Goal: Task Accomplishment & Management: Use online tool/utility

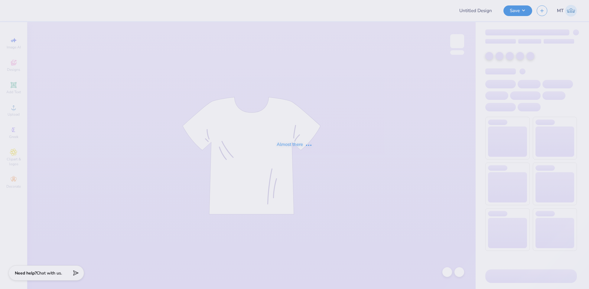
type input "FPS239550"
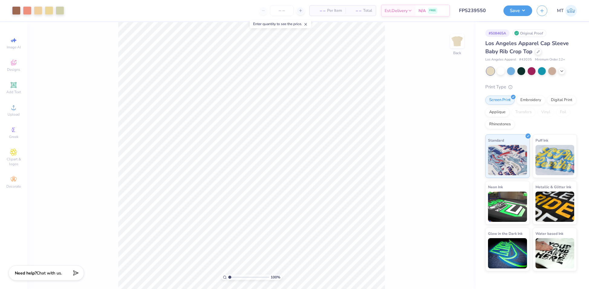
click at [238, 277] on input "range" at bounding box center [248, 276] width 41 height 5
drag, startPoint x: 238, startPoint y: 277, endPoint x: 222, endPoint y: 271, distance: 16.8
type input "1"
click at [228, 274] on input "range" at bounding box center [248, 276] width 41 height 5
click at [446, 128] on input "7.00" at bounding box center [453, 132] width 22 height 8
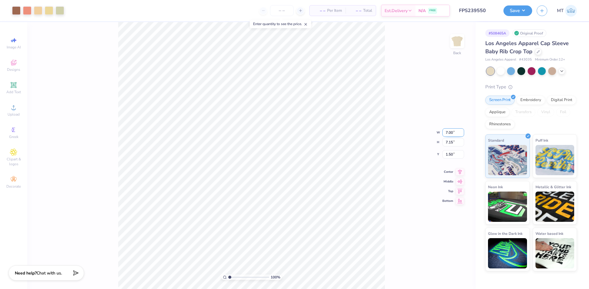
click at [446, 128] on input "7.00" at bounding box center [453, 132] width 22 height 8
type input "5.00"
type input "5.11"
type input "2.52"
click at [449, 126] on input "5.00" at bounding box center [453, 127] width 22 height 8
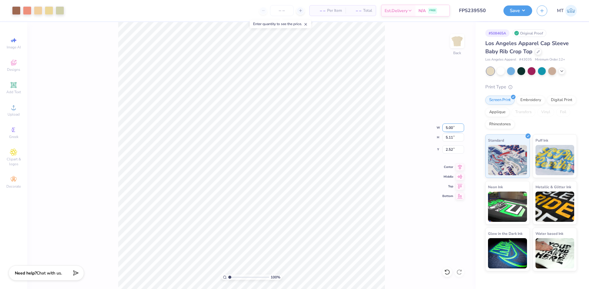
click at [449, 126] on input "5.00" at bounding box center [453, 127] width 22 height 8
type input "5.20"
type input "5.31"
click at [449, 149] on input "2.42" at bounding box center [453, 149] width 22 height 8
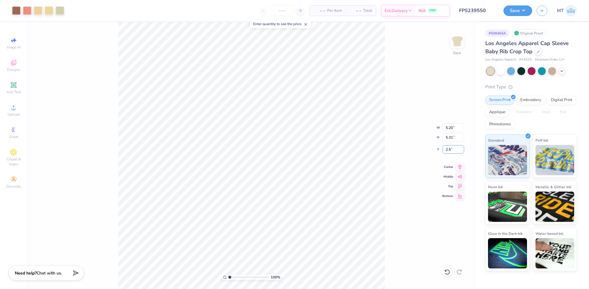
type input "2.50"
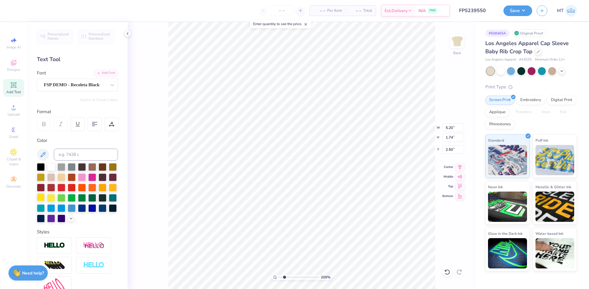
type input "2.09373990341096"
type input "5.53"
type input "1.85"
type input "2.39"
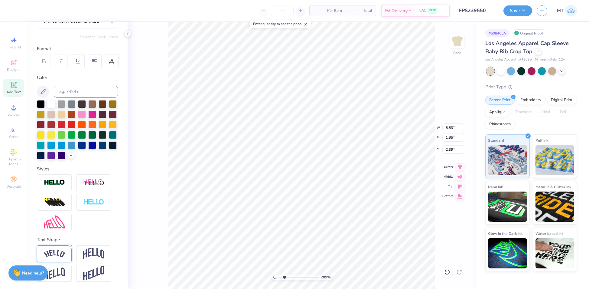
click at [60, 255] on img at bounding box center [54, 253] width 21 height 8
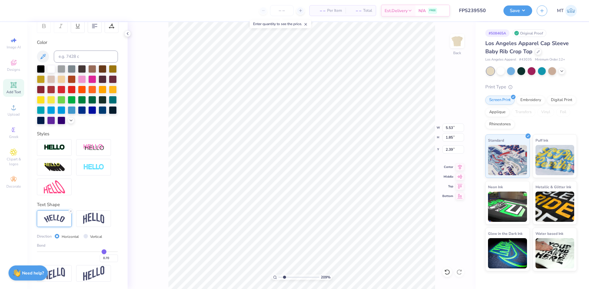
scroll to position [108, 0]
type input "2.09373990341096"
type input "2.38"
type input "1"
click at [450, 127] on input "5.53" at bounding box center [453, 127] width 22 height 8
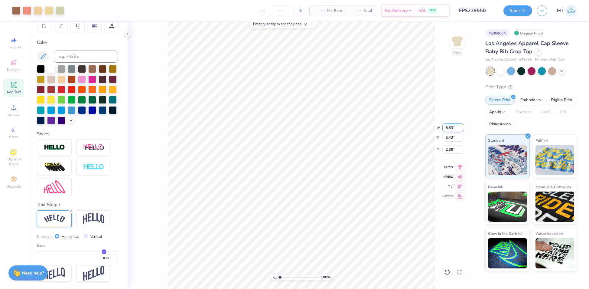
click at [450, 127] on input "5.53" at bounding box center [453, 127] width 22 height 8
type input "5.50"
type input "5.41"
click at [446, 150] on input "2.39" at bounding box center [453, 149] width 22 height 8
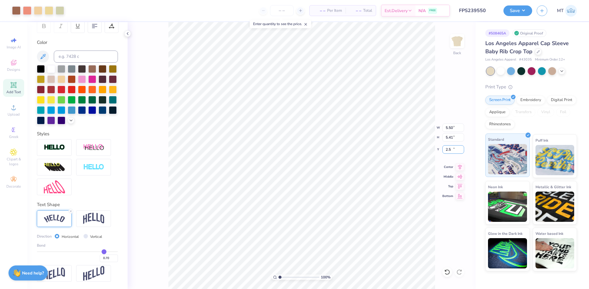
type input "2.50"
click at [449, 147] on input "2.50" at bounding box center [453, 149] width 22 height 8
type input "2.20"
type input "4.95733408363004"
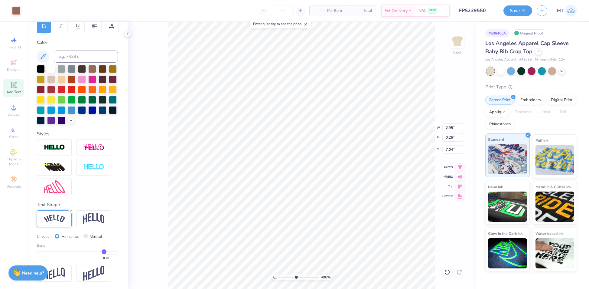
scroll to position [73, 0]
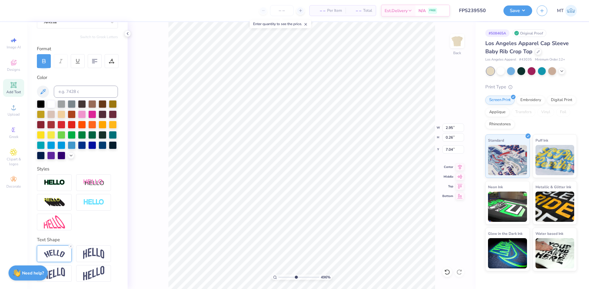
click at [63, 255] on img at bounding box center [54, 253] width 21 height 8
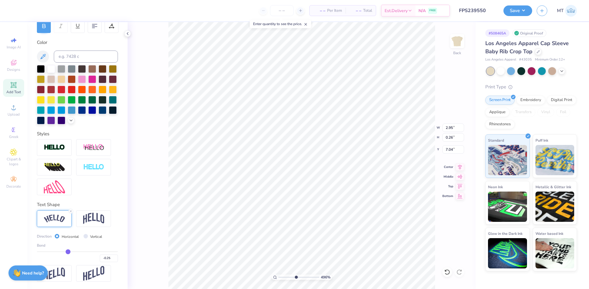
scroll to position [108, 0]
click at [110, 257] on input "-0.24" at bounding box center [109, 258] width 18 height 8
click at [110, 257] on input "-0.23" at bounding box center [109, 258] width 18 height 8
click at [110, 257] on input "-0.22" at bounding box center [109, 258] width 18 height 8
click at [110, 257] on input "-0.21" at bounding box center [109, 258] width 18 height 8
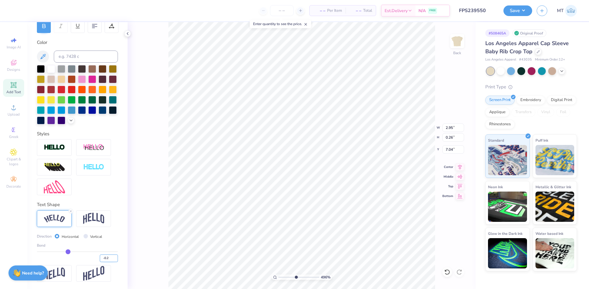
type input "-0.2"
click at [110, 257] on input "-0.2" at bounding box center [109, 258] width 18 height 8
type input "4.95733408363004"
type input "-0.2"
type input "-0.20"
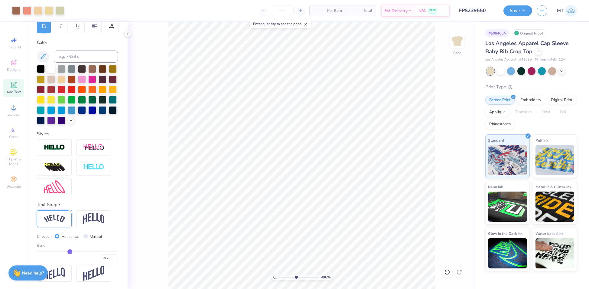
type input "1"
click at [520, 13] on button "Save" at bounding box center [517, 10] width 29 height 11
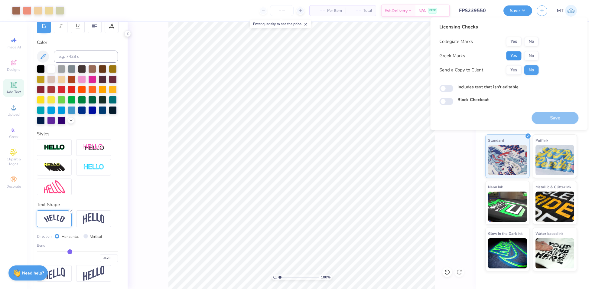
click at [515, 55] on button "Yes" at bounding box center [514, 56] width 16 height 10
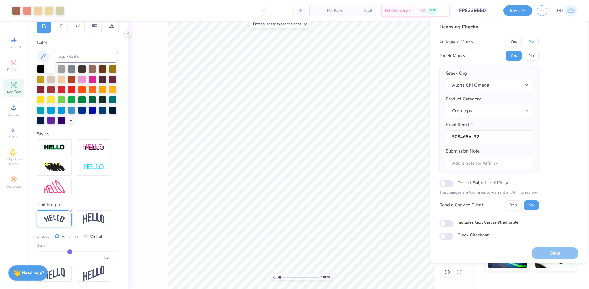
drag, startPoint x: 527, startPoint y: 47, endPoint x: 543, endPoint y: 80, distance: 36.5
click at [533, 42] on button "No" at bounding box center [531, 42] width 15 height 10
click at [571, 249] on button "Save" at bounding box center [554, 253] width 47 height 12
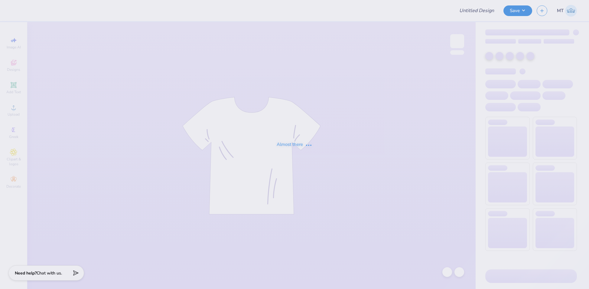
type input "FPS239551"
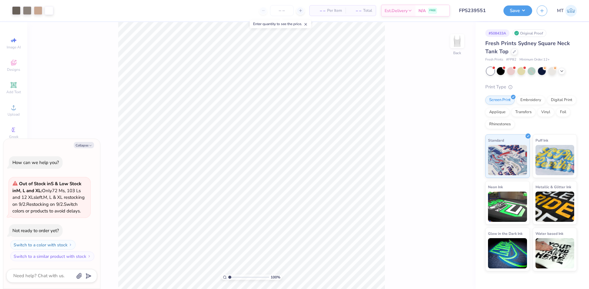
type textarea "x"
type input "1"
type textarea "x"
type input "3.88901058349374"
type textarea "x"
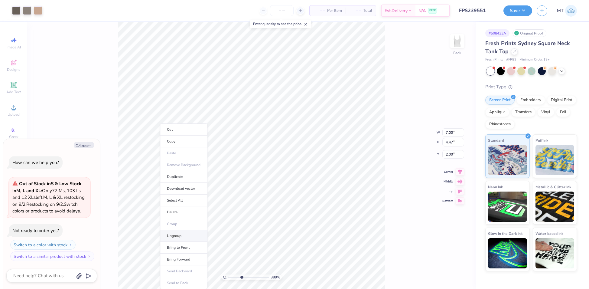
click at [190, 235] on li "Ungroup" at bounding box center [183, 236] width 47 height 12
type input "3.88901058349374"
type textarea "x"
type input "3.88901058349374"
type textarea "x"
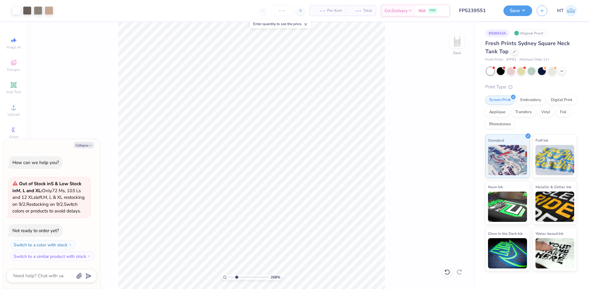
type input "2.67956822221977"
type textarea "x"
type input "2.67956822221977"
type textarea "x"
type input "2.67956822221977"
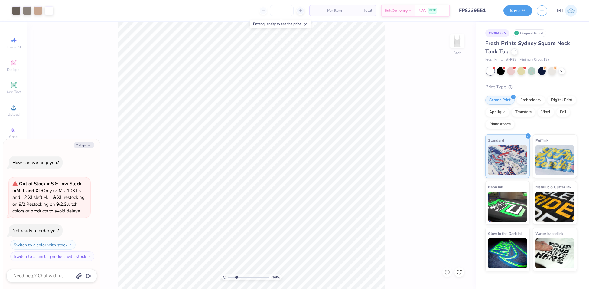
type textarea "x"
type input "1"
type textarea "x"
type input "1.27510072907376"
type textarea "x"
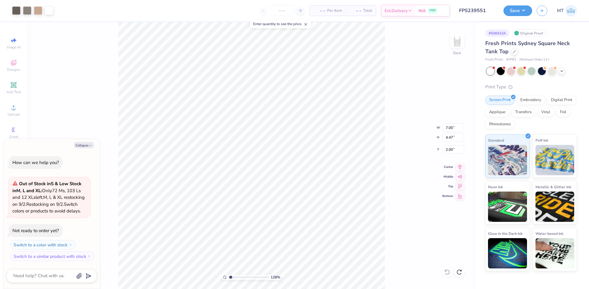
type input "1.27510072907376"
type textarea "x"
type input "2.06951862071255"
type textarea "x"
type input "2.06951862071255"
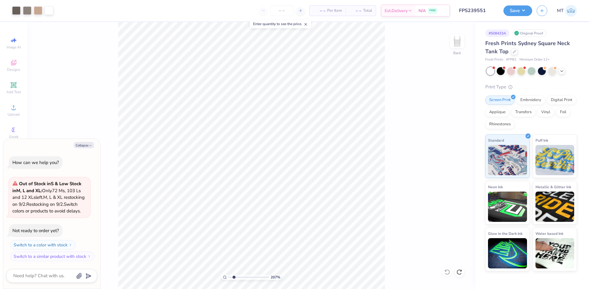
type textarea "x"
click at [250, 234] on li "Ungroup" at bounding box center [261, 236] width 47 height 12
type input "2.06951862071255"
type textarea "x"
type input "2.06951862071255"
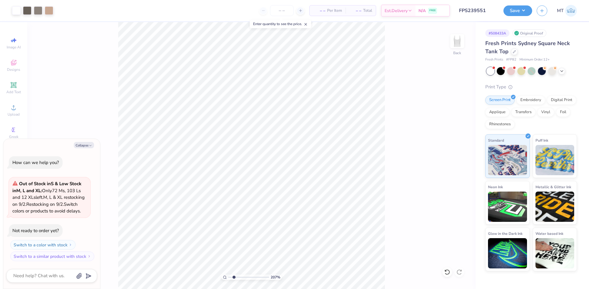
type textarea "x"
type input "2.06951862071255"
type textarea "x"
type input "2.06951862071255"
type textarea "x"
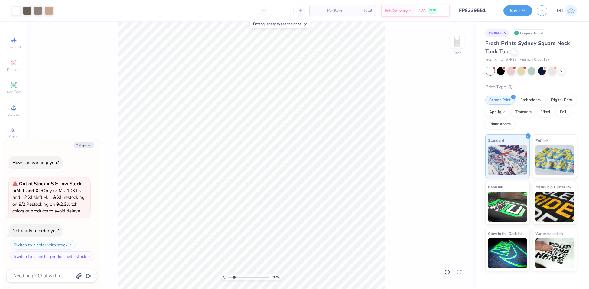
type input "2.06951862071255"
type textarea "x"
type input "2.06951862071255"
type textarea "x"
click at [350, 222] on li "Group" at bounding box center [351, 224] width 47 height 12
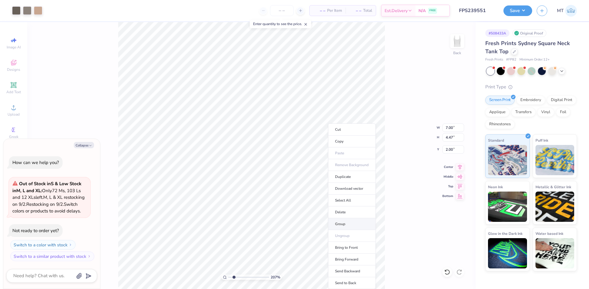
type input "2.06951862071255"
type textarea "x"
type input "2.06951862071255"
type textarea "x"
type input "6.88"
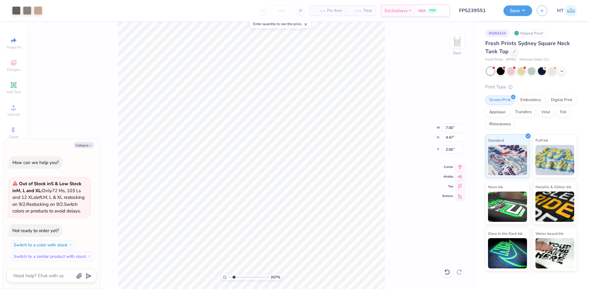
type input "4.40"
type input "2.07"
type input "2.06951862071255"
type textarea "x"
type input "2.06951862071255"
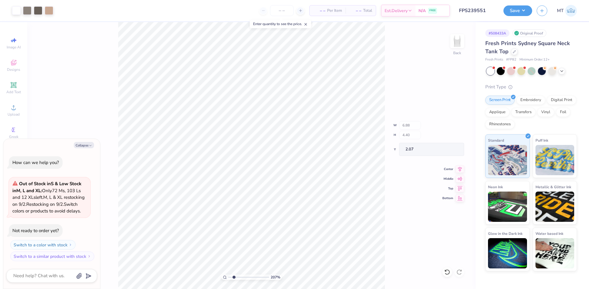
type textarea "x"
type input "2.06951862071255"
type textarea "x"
type input "2.06951862071255"
type textarea "x"
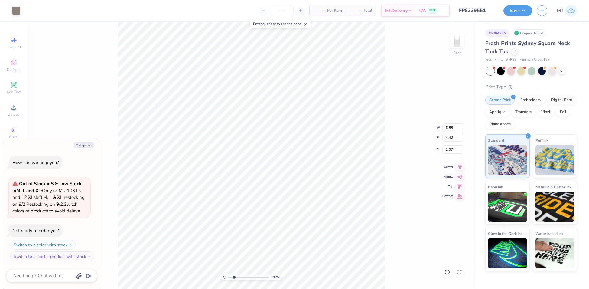
type input "2.06951862071255"
type textarea "x"
type input "2.06951862071255"
type textarea "x"
type input "2.52"
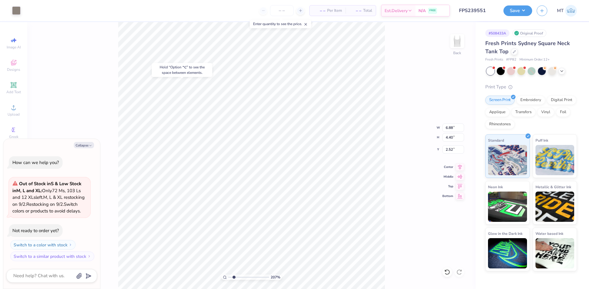
type input "2.06951862071255"
type textarea "x"
type input "2.06951862071255"
type textarea "x"
type input "2.07"
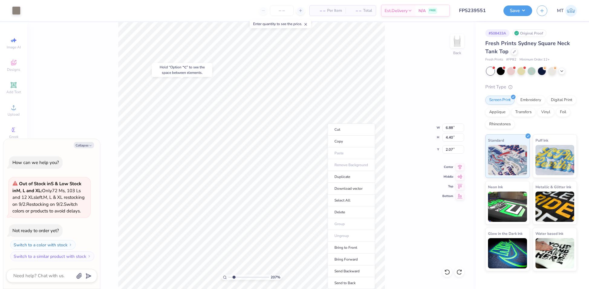
type input "2.06951862071255"
type textarea "x"
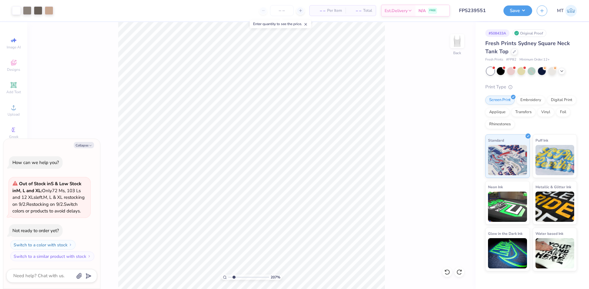
type input "2.06951862071255"
type textarea "x"
type input "1.72089815593941"
type textarea "x"
type input "1.72089815593941"
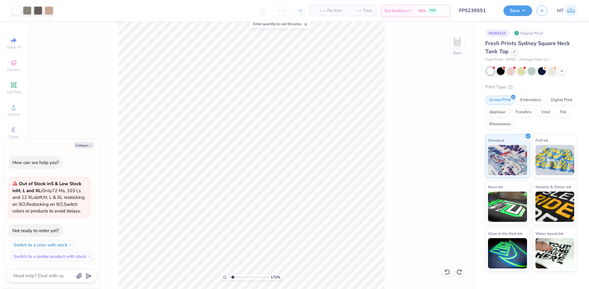
type textarea "x"
type input "1.72089815593941"
type textarea "x"
type input "1.72089815593941"
type textarea "x"
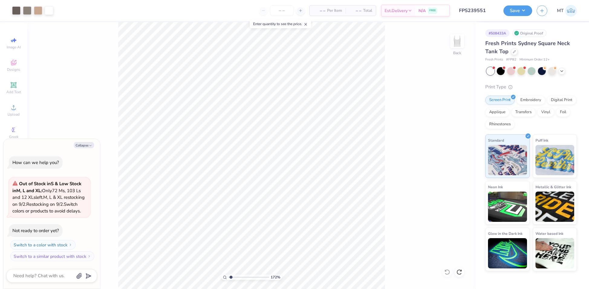
type input "1"
type textarea "x"
click at [448, 126] on input "7.00" at bounding box center [453, 127] width 22 height 8
type input "5"
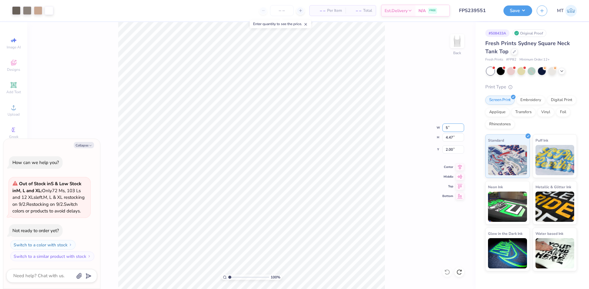
type textarea "x"
type input "5.00"
type input "3.19"
click at [449, 147] on input "2.64" at bounding box center [453, 149] width 22 height 8
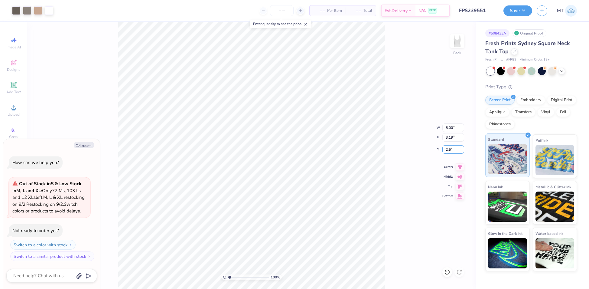
type input "2.50"
type textarea "x"
click at [449, 149] on input "2.50" at bounding box center [453, 149] width 22 height 8
type input "2"
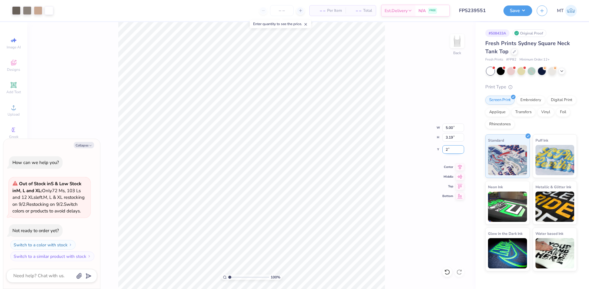
type textarea "x"
type input "2.00"
type textarea "x"
type input "1"
click at [89, 144] on icon "button" at bounding box center [91, 146] width 4 height 4
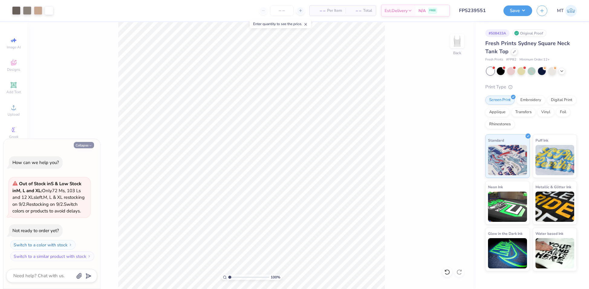
type textarea "x"
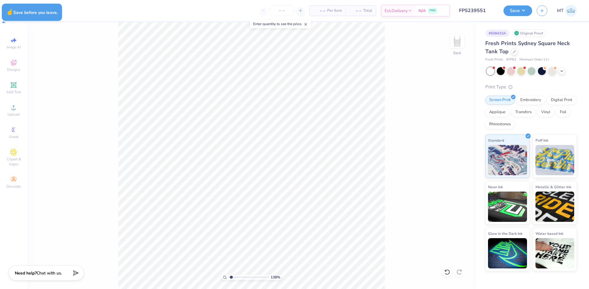
type input "1.38200678174665"
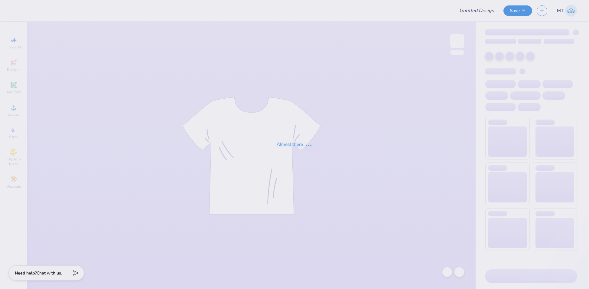
type input "FPS239499"
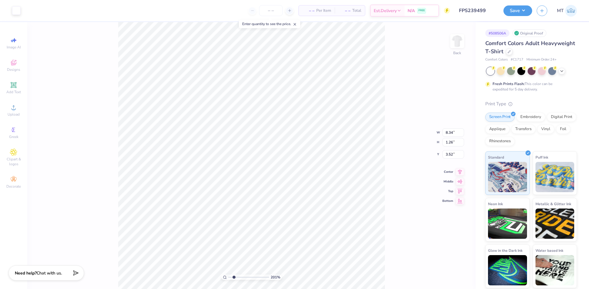
type input "2.00860950126036"
type input "8.41"
type input "2.75"
type input "2.00860950126036"
type input "2.45"
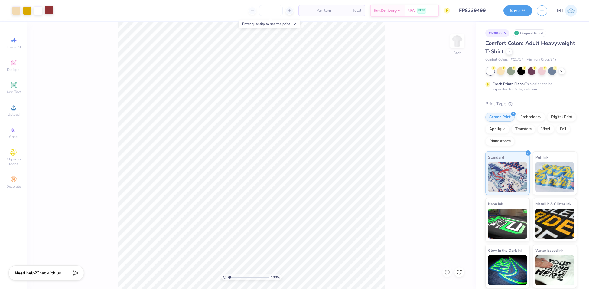
click at [49, 12] on div at bounding box center [49, 10] width 8 height 8
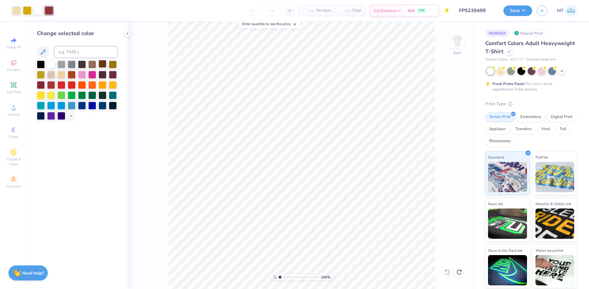
click at [102, 63] on div at bounding box center [103, 64] width 8 height 8
click at [26, 11] on div at bounding box center [27, 10] width 8 height 8
click at [112, 82] on div at bounding box center [113, 84] width 8 height 8
click at [17, 13] on div at bounding box center [16, 10] width 8 height 8
click at [70, 114] on icon at bounding box center [71, 115] width 5 height 5
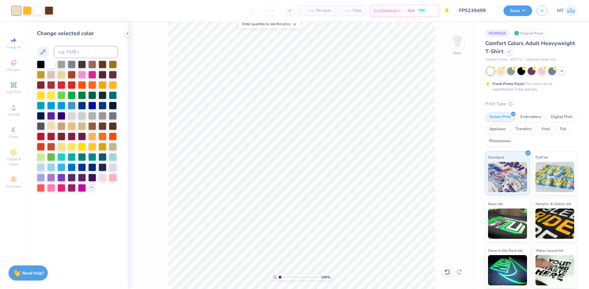
click at [51, 126] on div at bounding box center [51, 126] width 8 height 8
click at [62, 147] on div at bounding box center [61, 146] width 8 height 8
click at [52, 126] on div at bounding box center [51, 126] width 8 height 8
click at [129, 33] on icon at bounding box center [127, 33] width 5 height 5
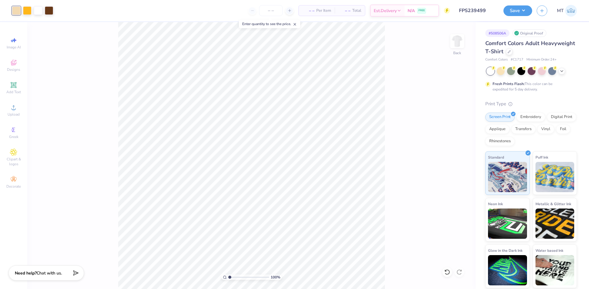
type input "1.98"
click at [233, 277] on input "range" at bounding box center [248, 276] width 41 height 5
type input "8.41"
type input "2.75"
type input "3.52"
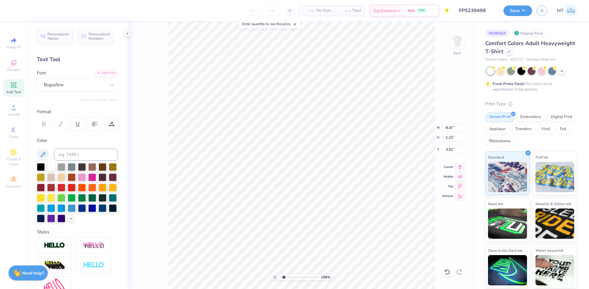
type input "2.72"
type input "8.99"
type input "2.89"
type input "3.35"
click at [284, 276] on input "range" at bounding box center [298, 276] width 41 height 5
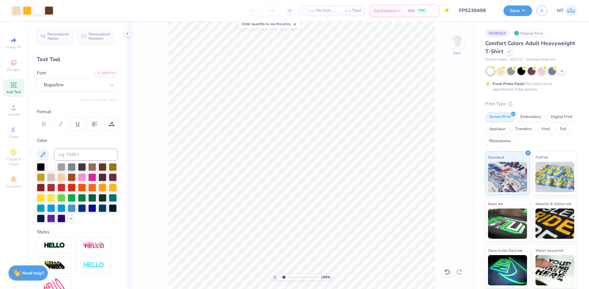
click at [280, 277] on input "range" at bounding box center [298, 276] width 41 height 5
click at [286, 276] on input "range" at bounding box center [298, 276] width 41 height 5
type input "1.96"
click at [284, 276] on input "range" at bounding box center [298, 276] width 41 height 5
click at [448, 270] on icon at bounding box center [447, 272] width 6 height 6
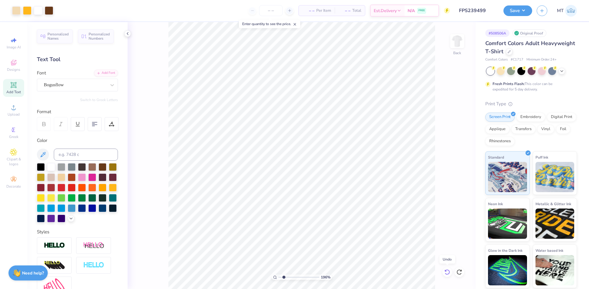
click at [448, 270] on icon at bounding box center [447, 272] width 6 height 6
type input "8.97"
type input "2.91"
type input "3.36"
drag, startPoint x: 284, startPoint y: 277, endPoint x: 276, endPoint y: 275, distance: 8.4
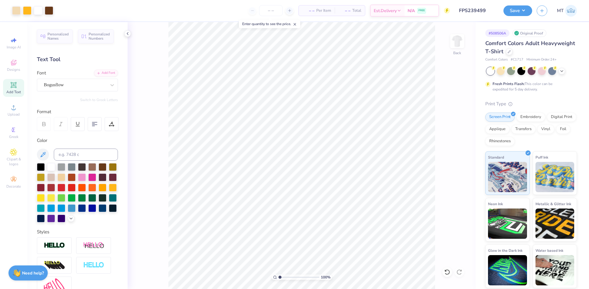
click at [278, 275] on input "range" at bounding box center [298, 276] width 41 height 5
click at [285, 277] on input "range" at bounding box center [298, 276] width 41 height 5
drag, startPoint x: 282, startPoint y: 277, endPoint x: 278, endPoint y: 276, distance: 4.0
type input "1"
click at [278, 276] on input "range" at bounding box center [298, 276] width 41 height 5
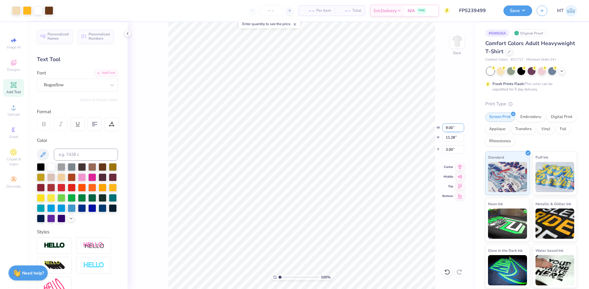
click at [449, 128] on input "9.00" at bounding box center [453, 127] width 22 height 8
type input "8.00"
type input "10.03"
click at [447, 147] on input "3.63" at bounding box center [453, 149] width 22 height 8
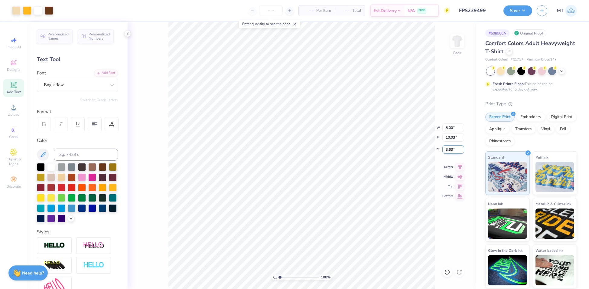
click at [447, 147] on input "3.63" at bounding box center [453, 149] width 22 height 8
type input "3.00"
click at [518, 9] on button "Save" at bounding box center [517, 10] width 29 height 11
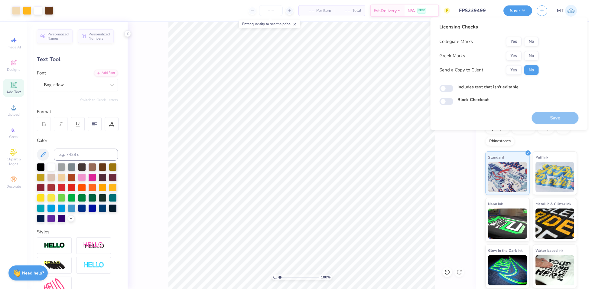
click at [515, 50] on div "Collegiate Marks Yes No Greek Marks Yes No Send a Copy to Client Yes No" at bounding box center [488, 56] width 99 height 38
click at [530, 54] on button "No" at bounding box center [531, 56] width 15 height 10
click at [533, 37] on button "No" at bounding box center [531, 42] width 15 height 10
click at [555, 115] on button "Save" at bounding box center [554, 118] width 47 height 12
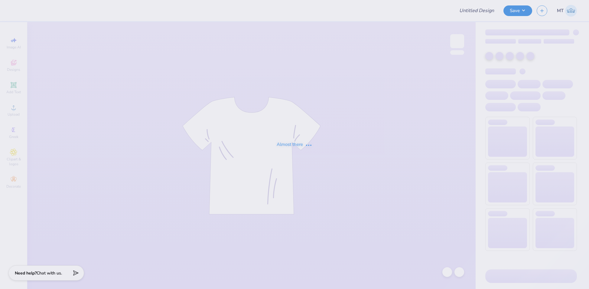
type input "FPS239502"
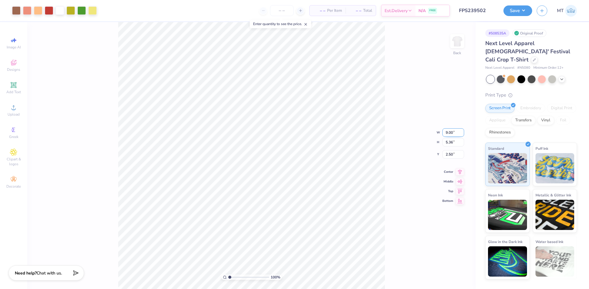
click at [449, 132] on input "9.00" at bounding box center [453, 132] width 22 height 8
type input "7.00"
type input "4.17"
click at [452, 150] on input "3.10" at bounding box center [453, 149] width 22 height 8
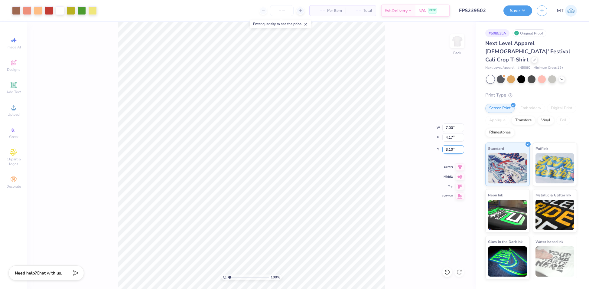
click at [452, 150] on input "3.10" at bounding box center [453, 149] width 22 height 8
type input "3.00"
click at [387, 70] on div "100 % Back W 7.00 7.00 " H 4.17 4.17 " Y 3.00 3.00 " Center Middle Top Bottom" at bounding box center [251, 155] width 448 height 267
click at [521, 6] on button "Save" at bounding box center [517, 10] width 29 height 11
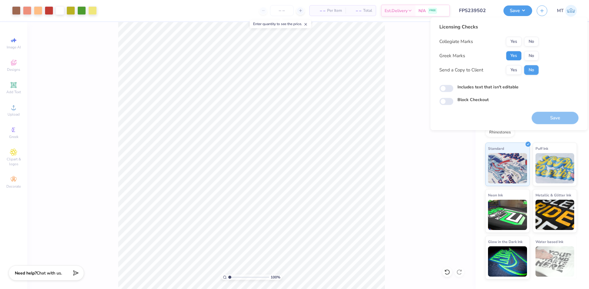
click at [508, 52] on button "Yes" at bounding box center [514, 56] width 16 height 10
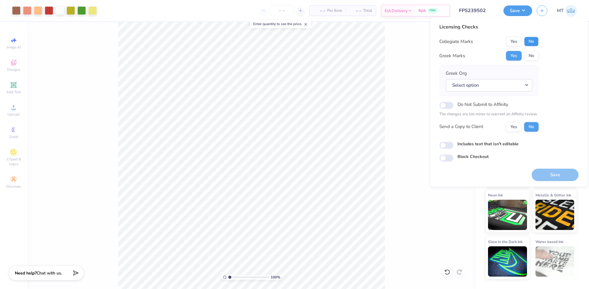
click at [533, 41] on button "No" at bounding box center [531, 42] width 15 height 10
click at [521, 83] on button "Select option" at bounding box center [489, 85] width 86 height 12
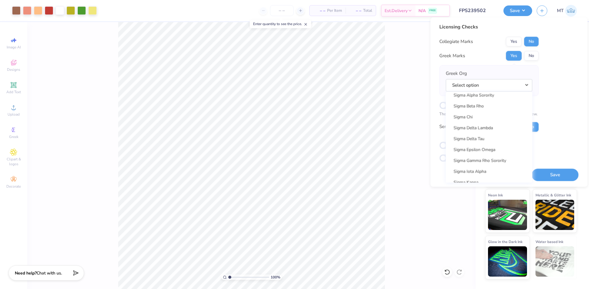
scroll to position [3876, 0]
click at [488, 139] on link "Sigma Delta Tau" at bounding box center [489, 140] width 82 height 10
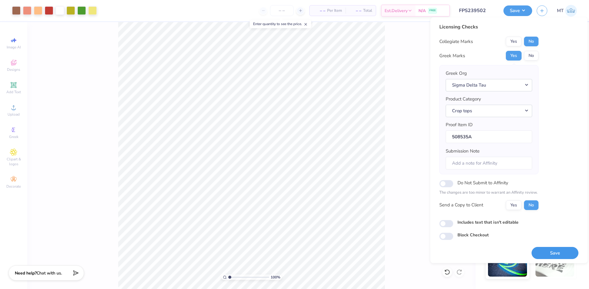
click at [550, 249] on button "Save" at bounding box center [554, 253] width 47 height 12
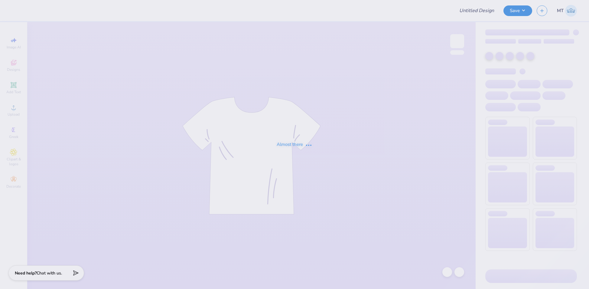
type input "FPS239505"
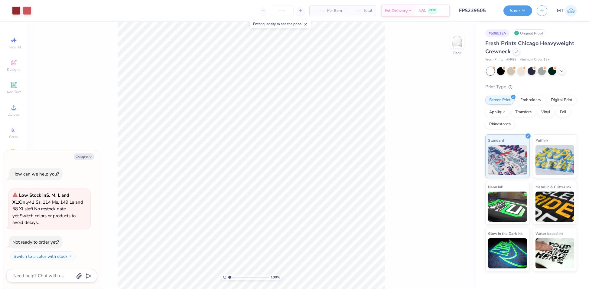
type textarea "x"
click at [449, 131] on input "11.00" at bounding box center [453, 132] width 22 height 8
type input "10.5"
type textarea "x"
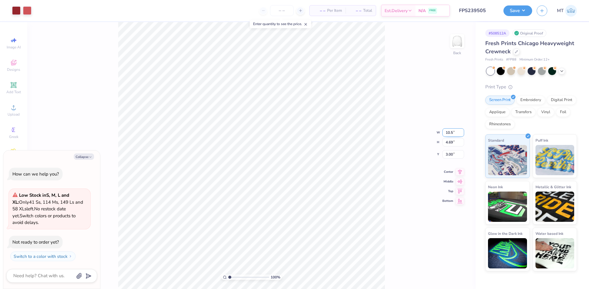
type input "10.50"
type input "4.47"
click at [447, 148] on input "3.11" at bounding box center [453, 149] width 22 height 8
type input "3"
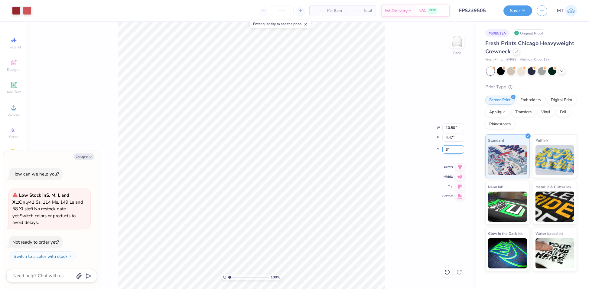
type textarea "x"
type input "3.00"
click at [521, 11] on button "Save" at bounding box center [517, 10] width 29 height 11
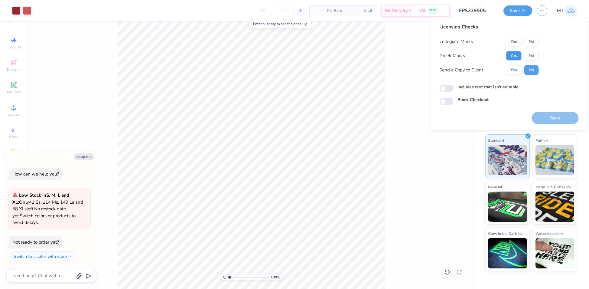
click at [510, 53] on button "Yes" at bounding box center [514, 56] width 16 height 10
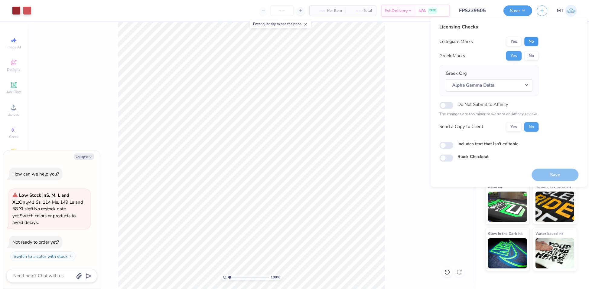
click at [533, 43] on button "No" at bounding box center [531, 42] width 15 height 10
click at [553, 170] on button "Save" at bounding box center [554, 174] width 47 height 12
type textarea "x"
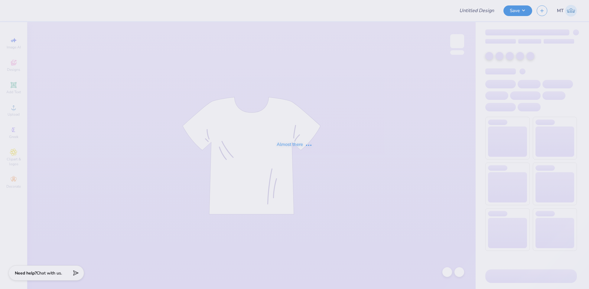
type input "FPS239556"
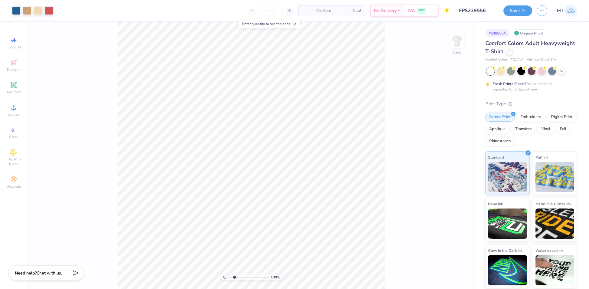
click at [234, 277] on input "range" at bounding box center [248, 276] width 41 height 5
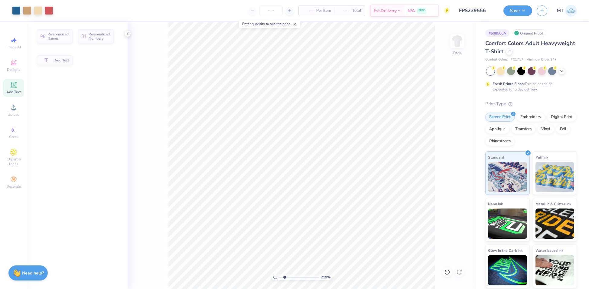
drag, startPoint x: 284, startPoint y: 276, endPoint x: 276, endPoint y: 275, distance: 8.2
click at [278, 275] on input "range" at bounding box center [298, 276] width 41 height 5
click at [292, 277] on input "range" at bounding box center [298, 276] width 41 height 5
type input "1"
click at [263, 274] on div "411 %" at bounding box center [301, 155] width 267 height 267
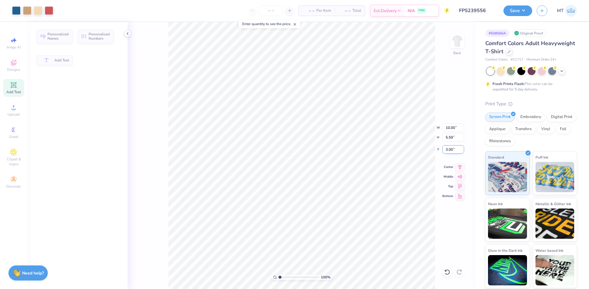
click at [449, 149] on input "3.00" at bounding box center [453, 149] width 22 height 8
type input "2.80"
click at [522, 13] on button "Save" at bounding box center [517, 10] width 29 height 11
type input "4.52"
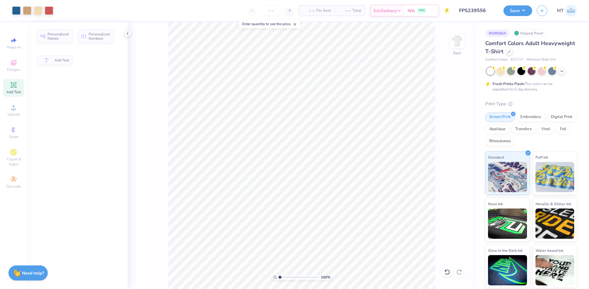
click at [294, 276] on input "range" at bounding box center [298, 276] width 41 height 5
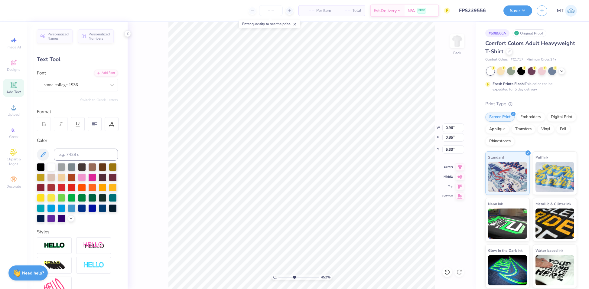
type input "0.96"
type input "0.85"
type input "5.33"
click at [449, 137] on input "0.85" at bounding box center [453, 137] width 22 height 8
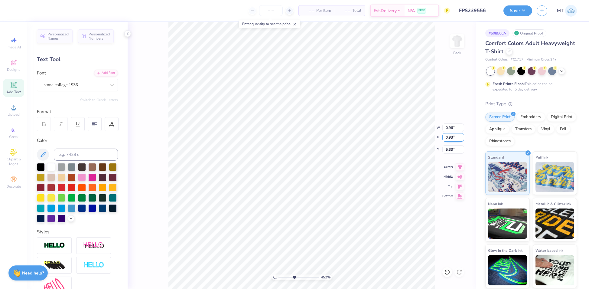
type input "0.93"
type input "1.06"
type input "5.28"
type input "0.94"
type input "0.85"
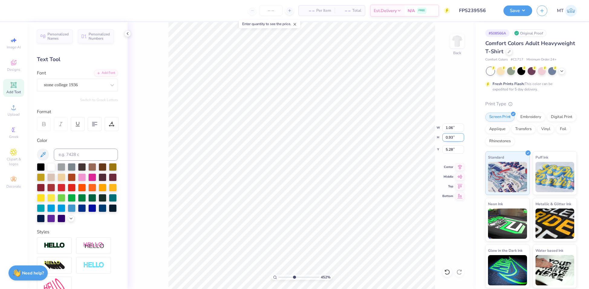
type input "5.33"
type input "5.28"
type textarea "25"
drag, startPoint x: 294, startPoint y: 277, endPoint x: 277, endPoint y: 276, distance: 17.3
click at [277, 276] on div "452 %" at bounding box center [301, 276] width 60 height 5
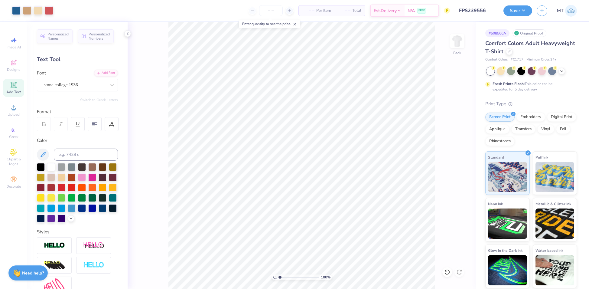
type input "2.63"
click at [286, 277] on input "range" at bounding box center [298, 276] width 41 height 5
type input "1.03"
drag, startPoint x: 286, startPoint y: 276, endPoint x: 275, endPoint y: 274, distance: 11.3
click at [278, 274] on input "range" at bounding box center [298, 276] width 41 height 5
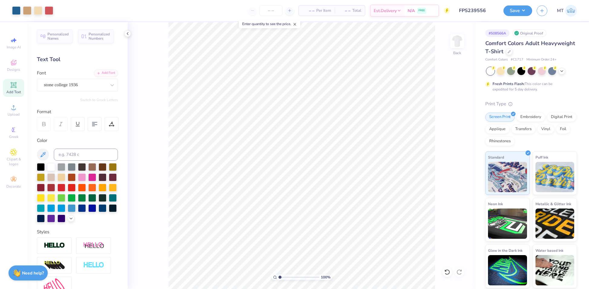
type input "2.61"
click at [286, 277] on input "range" at bounding box center [298, 276] width 41 height 5
type input "7.39"
type input "1"
click at [278, 275] on input "range" at bounding box center [298, 276] width 41 height 5
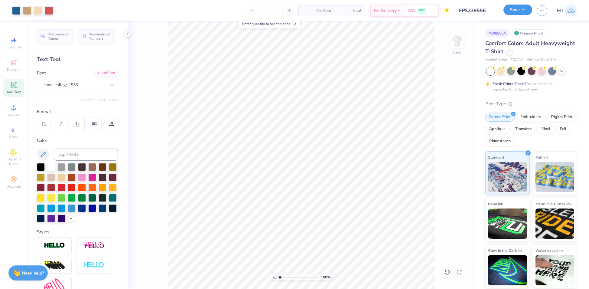
click at [521, 11] on button "Save" at bounding box center [517, 10] width 29 height 11
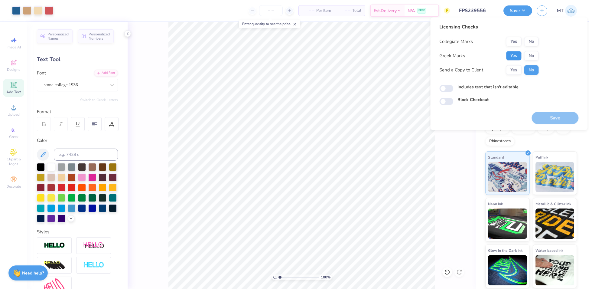
click at [518, 57] on button "Yes" at bounding box center [514, 56] width 16 height 10
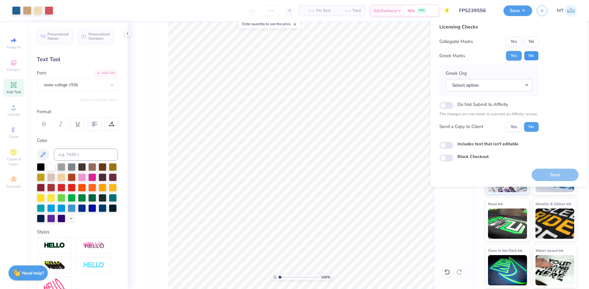
click at [528, 55] on button "No" at bounding box center [531, 56] width 15 height 10
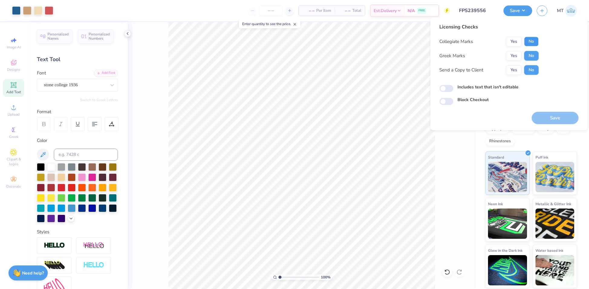
click at [528, 45] on button "No" at bounding box center [531, 42] width 15 height 10
click at [556, 119] on button "Save" at bounding box center [554, 118] width 47 height 12
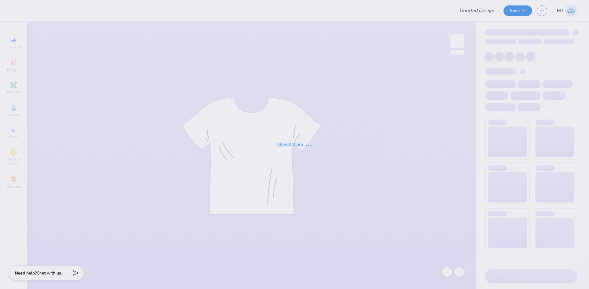
type input "FPS239522"
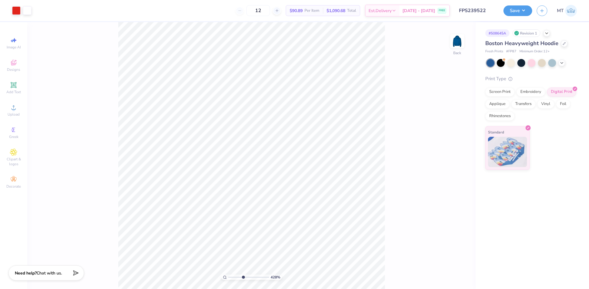
click at [243, 277] on input "range" at bounding box center [248, 276] width 41 height 5
drag, startPoint x: 242, startPoint y: 277, endPoint x: 228, endPoint y: 272, distance: 14.9
click at [228, 274] on input "range" at bounding box center [248, 276] width 41 height 5
click at [244, 277] on input "range" at bounding box center [248, 276] width 41 height 5
click at [16, 9] on div at bounding box center [16, 10] width 8 height 8
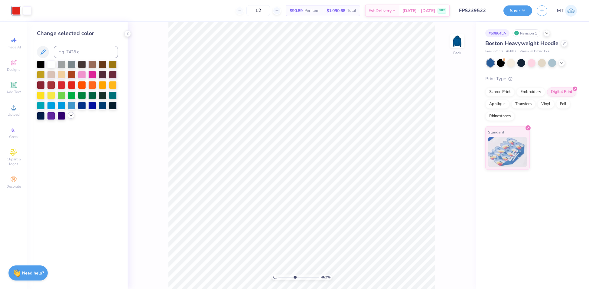
click at [71, 115] on icon at bounding box center [71, 115] width 5 height 5
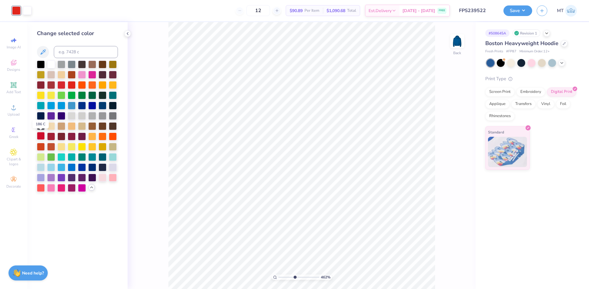
click at [43, 133] on div at bounding box center [41, 136] width 8 height 8
click at [73, 85] on div at bounding box center [72, 84] width 8 height 8
click at [59, 85] on div at bounding box center [61, 84] width 8 height 8
click at [74, 88] on div at bounding box center [72, 84] width 8 height 8
click at [105, 178] on div at bounding box center [103, 177] width 8 height 8
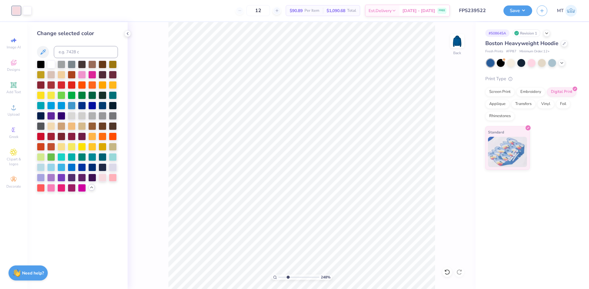
drag, startPoint x: 295, startPoint y: 276, endPoint x: 288, endPoint y: 273, distance: 7.9
click at [288, 274] on input "range" at bounding box center [298, 276] width 41 height 5
click at [61, 74] on div at bounding box center [61, 74] width 8 height 8
click at [112, 158] on div at bounding box center [113, 156] width 8 height 8
click at [41, 169] on div at bounding box center [41, 167] width 8 height 8
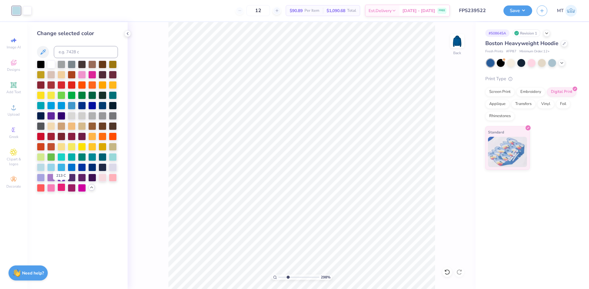
click at [62, 188] on div at bounding box center [61, 187] width 8 height 8
click at [63, 146] on div at bounding box center [61, 146] width 8 height 8
click at [41, 136] on div at bounding box center [41, 136] width 8 height 8
click at [73, 84] on div at bounding box center [72, 84] width 8 height 8
click at [85, 84] on div at bounding box center [82, 84] width 8 height 8
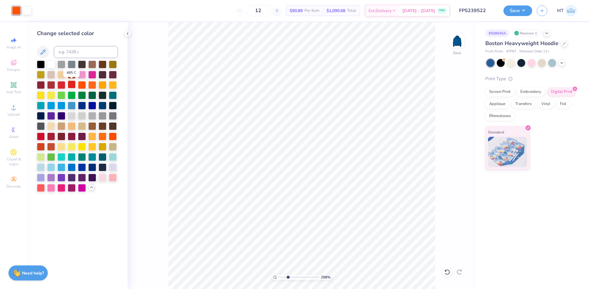
click at [73, 84] on div at bounding box center [72, 84] width 8 height 8
type input "1"
drag, startPoint x: 287, startPoint y: 277, endPoint x: 273, endPoint y: 274, distance: 15.0
click at [273, 274] on div "100 %" at bounding box center [301, 276] width 60 height 5
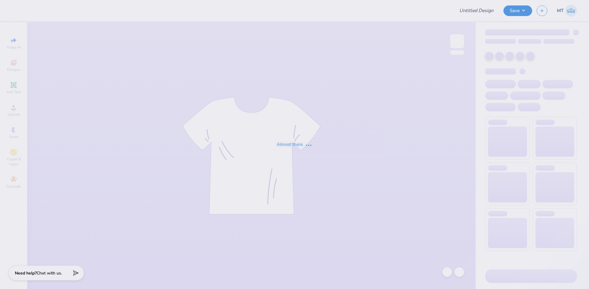
type input "FPS239523"
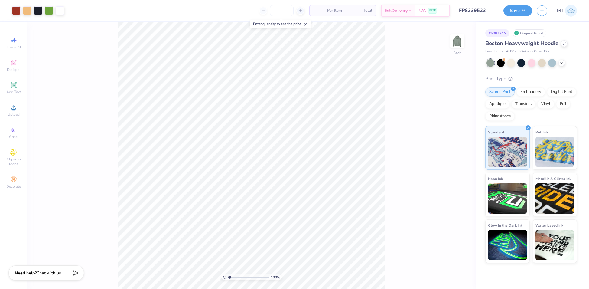
click at [234, 277] on input "range" at bounding box center [248, 276] width 41 height 5
drag, startPoint x: 234, startPoint y: 277, endPoint x: 220, endPoint y: 273, distance: 14.7
type input "1"
click at [228, 274] on input "range" at bounding box center [248, 276] width 41 height 5
click at [448, 132] on input "10.00" at bounding box center [453, 132] width 22 height 8
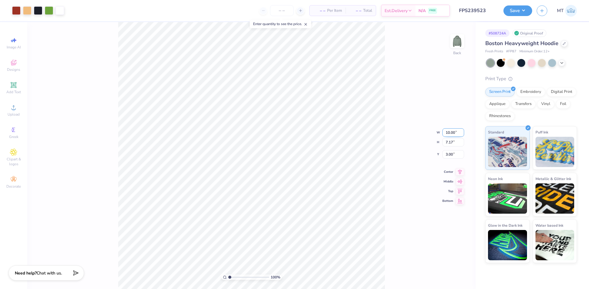
click at [448, 132] on input "10.00" at bounding box center [453, 132] width 22 height 8
click at [449, 150] on input "3.00" at bounding box center [453, 149] width 22 height 8
type input "1"
type input "2.50"
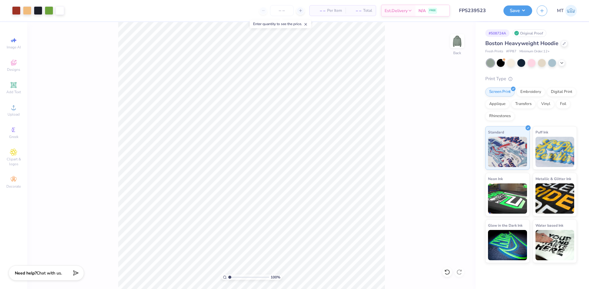
click at [239, 277] on input "range" at bounding box center [248, 276] width 41 height 5
click at [37, 10] on div at bounding box center [38, 10] width 8 height 8
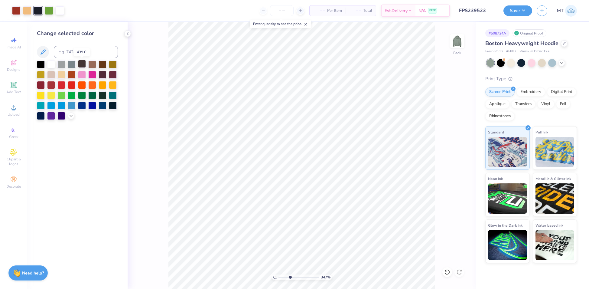
click at [85, 65] on div at bounding box center [82, 64] width 8 height 8
drag, startPoint x: 288, startPoint y: 277, endPoint x: 267, endPoint y: 273, distance: 21.8
click at [278, 274] on input "range" at bounding box center [298, 276] width 41 height 5
click at [71, 114] on icon at bounding box center [71, 115] width 5 height 5
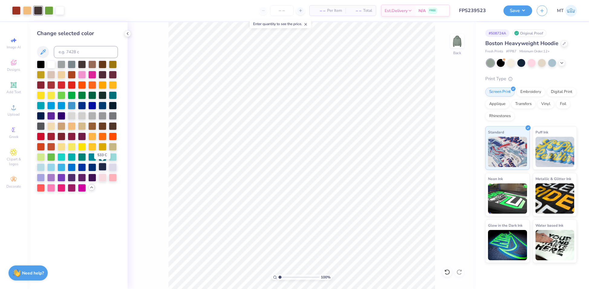
click at [105, 169] on div at bounding box center [103, 167] width 8 height 8
click at [105, 97] on div at bounding box center [103, 95] width 8 height 8
click at [115, 105] on div at bounding box center [113, 105] width 8 height 8
click at [103, 75] on div at bounding box center [103, 74] width 8 height 8
click at [83, 64] on div at bounding box center [82, 64] width 8 height 8
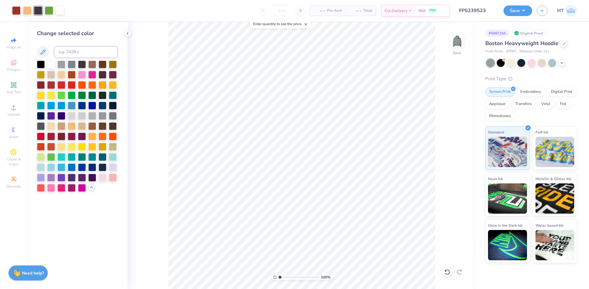
click at [291, 278] on input "range" at bounding box center [298, 276] width 41 height 5
drag, startPoint x: 291, startPoint y: 276, endPoint x: 270, endPoint y: 273, distance: 21.4
type input "1"
click at [278, 274] on input "range" at bounding box center [298, 276] width 41 height 5
click at [520, 5] on div "Save MT" at bounding box center [546, 10] width 86 height 21
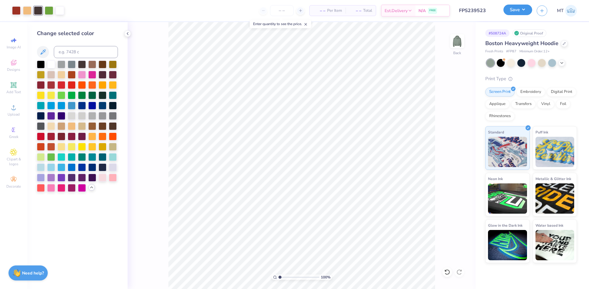
click at [520, 7] on button "Save" at bounding box center [517, 10] width 29 height 11
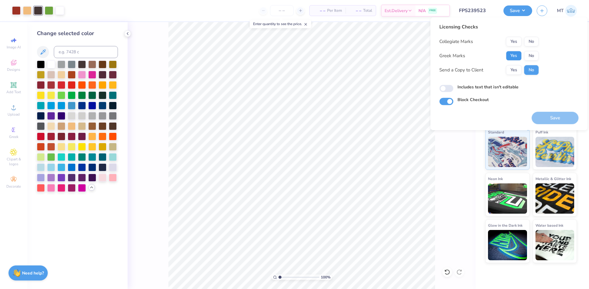
click at [512, 52] on button "Yes" at bounding box center [514, 56] width 16 height 10
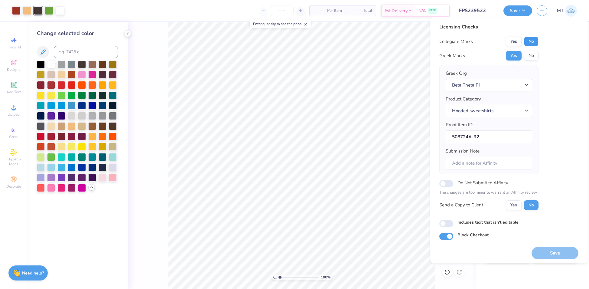
click at [529, 39] on button "No" at bounding box center [531, 42] width 15 height 10
click at [551, 253] on button "Save" at bounding box center [554, 253] width 47 height 12
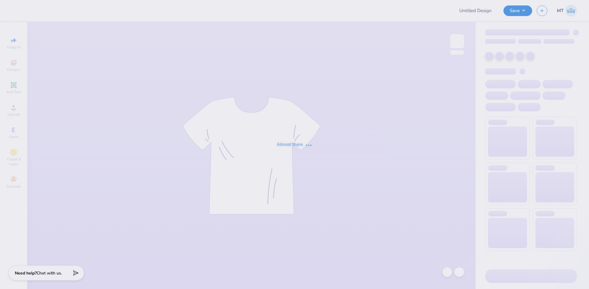
type input "FPS239707"
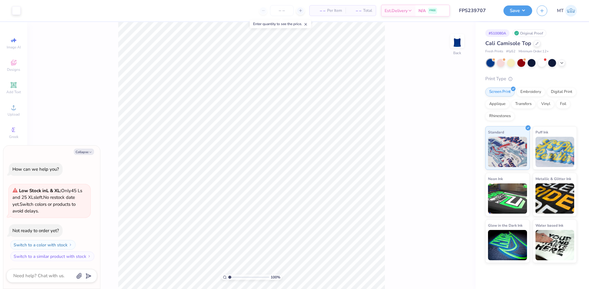
click at [91, 148] on div "Collapse How can we help you? Low Stock in L & XL : Only 45 Ls and 25 XLs left.…" at bounding box center [51, 216] width 97 height 143
click at [85, 152] on button "Collapse" at bounding box center [84, 151] width 20 height 6
type textarea "x"
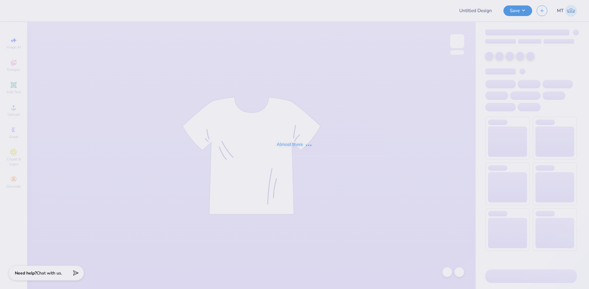
type input "FPS239408"
type input "FPS239410"
type input "FPS239418"
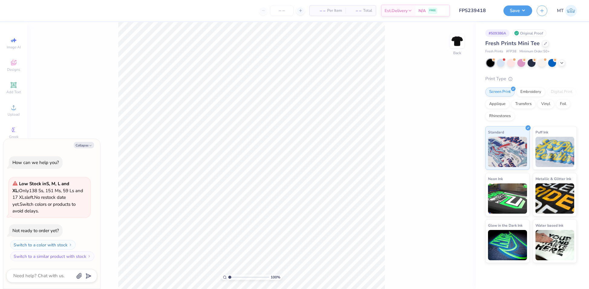
type textarea "x"
click at [238, 277] on input "range" at bounding box center [248, 276] width 41 height 5
drag, startPoint x: 236, startPoint y: 277, endPoint x: 212, endPoint y: 273, distance: 23.5
type input "1"
click at [228, 274] on input "range" at bounding box center [248, 276] width 41 height 5
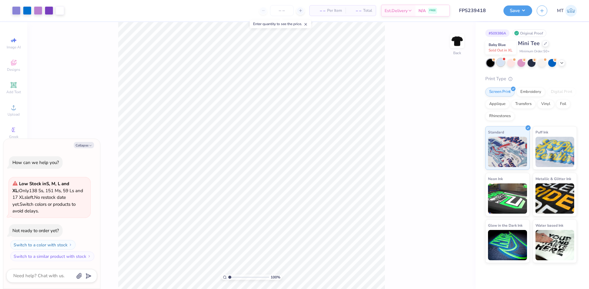
click at [500, 60] on div at bounding box center [501, 62] width 8 height 8
type textarea "x"
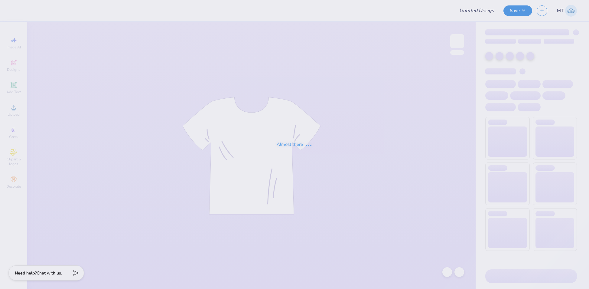
type input "FPS239838"
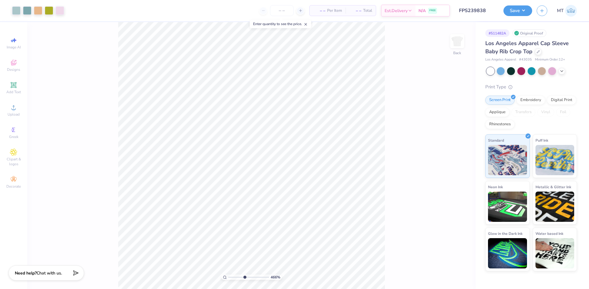
click at [244, 276] on input "range" at bounding box center [248, 276] width 41 height 5
type input "1"
click at [226, 269] on div "100 %" at bounding box center [251, 155] width 267 height 267
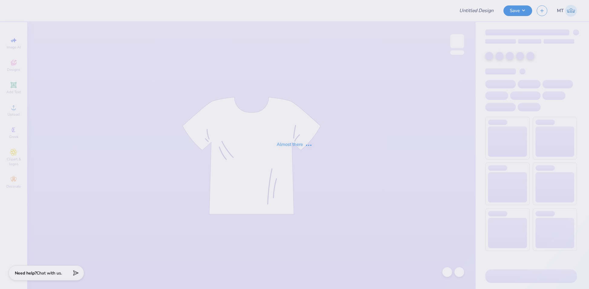
type input "FPS239834"
type input "FPS239836"
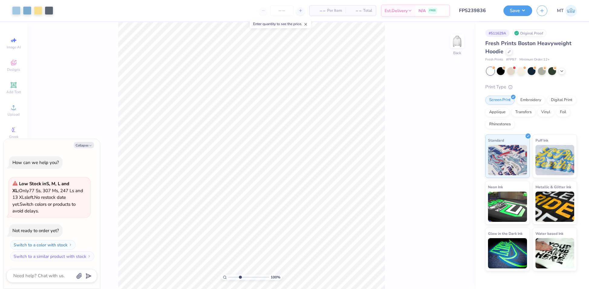
click at [240, 275] on input "range" at bounding box center [248, 276] width 41 height 5
type input "1"
click at [222, 272] on div "100 %" at bounding box center [251, 155] width 267 height 267
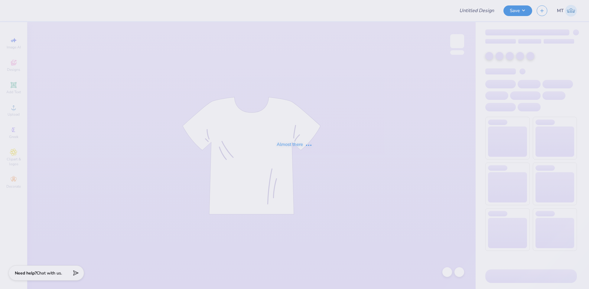
type input "FPS239843"
type input "FPS239839"
type input "FPS239882"
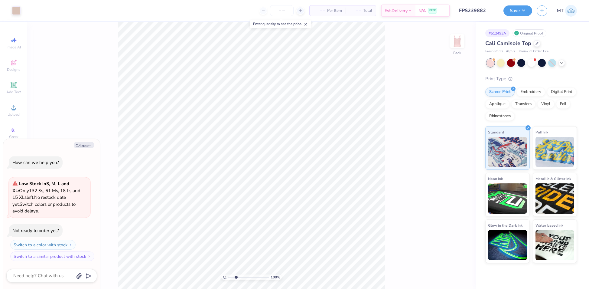
click at [236, 278] on input "range" at bounding box center [248, 276] width 41 height 5
drag, startPoint x: 233, startPoint y: 277, endPoint x: 217, endPoint y: 271, distance: 16.8
type input "1"
click at [228, 274] on input "range" at bounding box center [248, 276] width 41 height 5
